Goal: Task Accomplishment & Management: Manage account settings

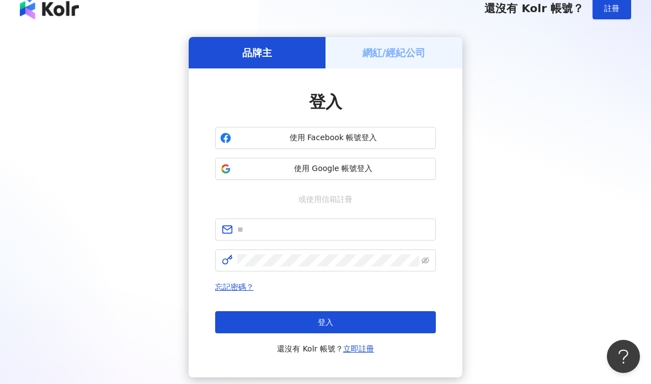
click at [434, 51] on div "網紅/經紀公司" at bounding box center [394, 52] width 137 height 31
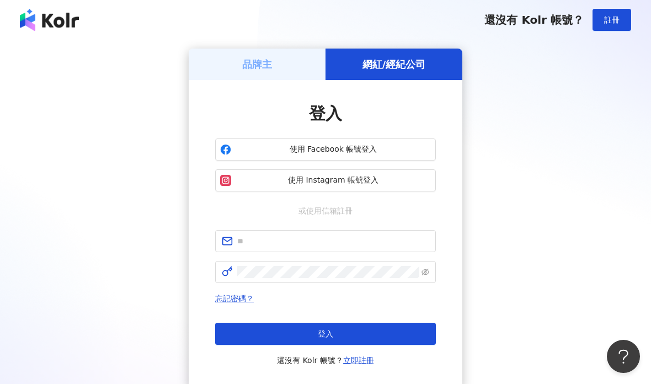
click at [412, 174] on button "使用 Instagram 帳號登入" at bounding box center [325, 180] width 221 height 22
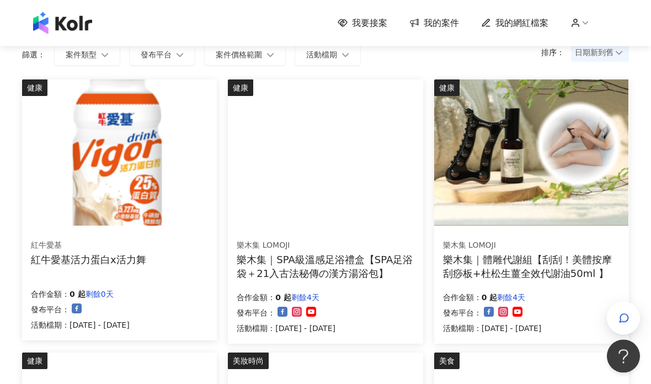
scroll to position [56, 0]
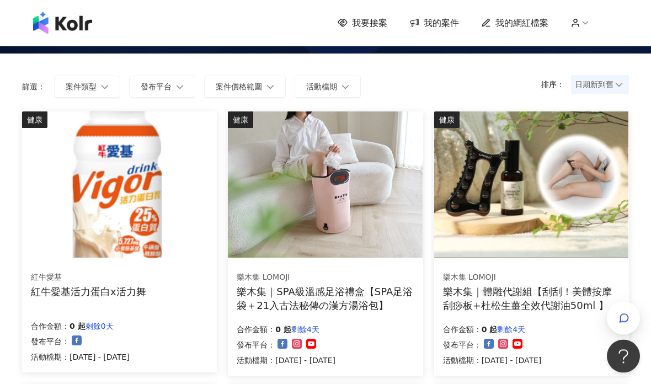
click at [529, 26] on span "我的網紅檔案" at bounding box center [521, 23] width 53 height 12
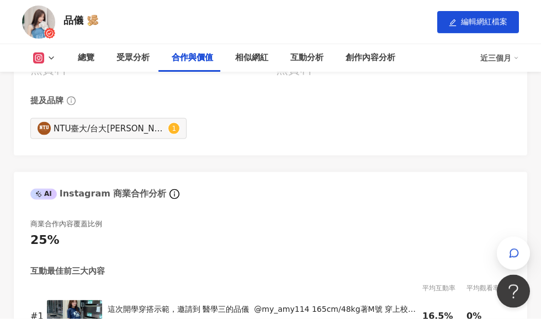
scroll to position [1538, 0]
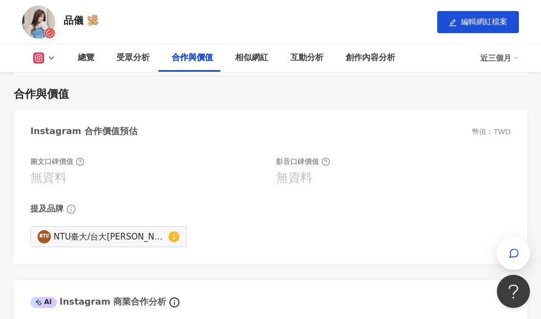
click at [486, 22] on span "編輯網紅檔案" at bounding box center [484, 21] width 46 height 9
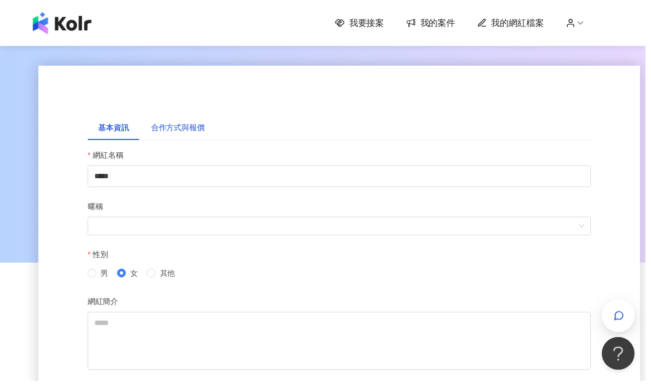
click at [193, 134] on div "合作方式與報價" at bounding box center [179, 128] width 54 height 12
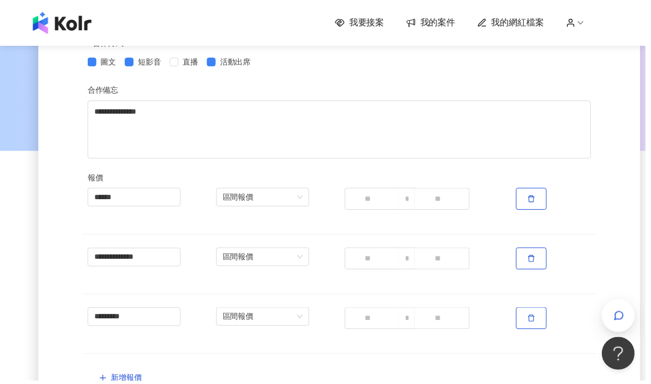
scroll to position [113, 0]
click at [461, 197] on input "****" at bounding box center [445, 200] width 55 height 22
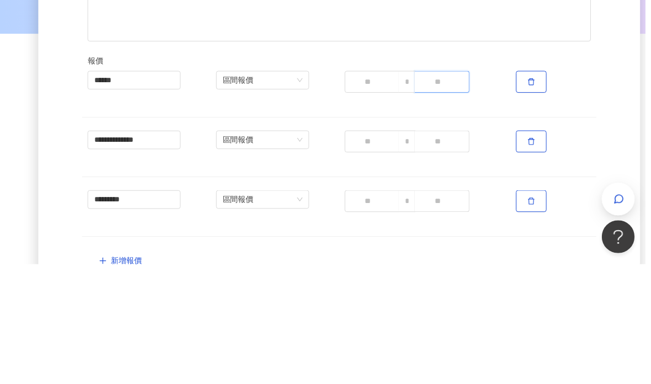
type input "*"
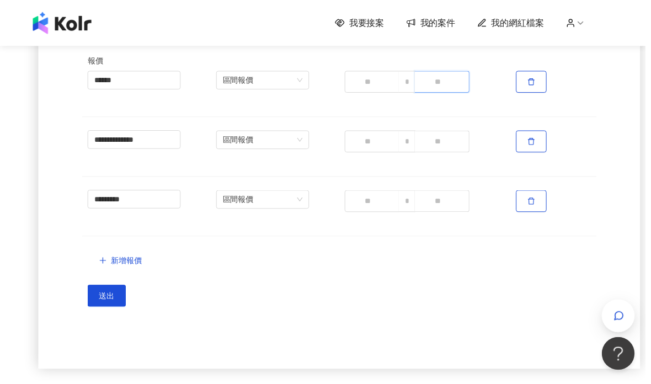
type input "****"
click at [100, 297] on span "送出" at bounding box center [107, 298] width 15 height 9
